Goal: Transaction & Acquisition: Purchase product/service

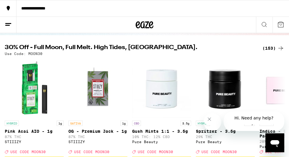
click at [273, 48] on div "(153)" at bounding box center [274, 48] width 22 height 7
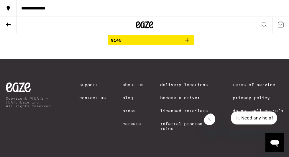
scroll to position [8743, 0]
